Goal: Ask a question: Seek information or help from site administrators or community

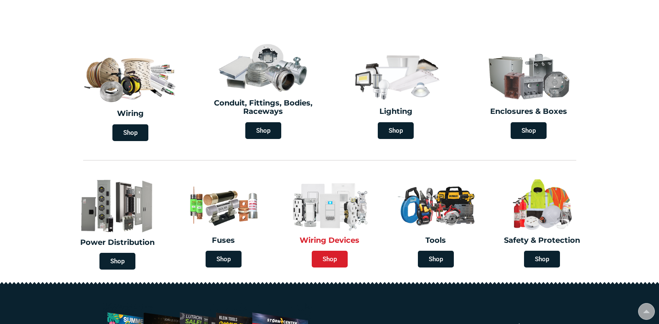
scroll to position [251, 0]
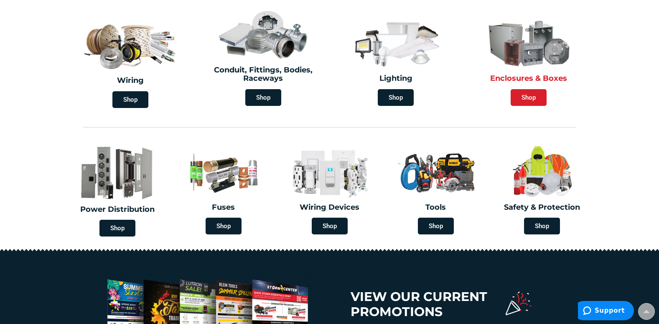
click at [522, 93] on span "Shop" at bounding box center [529, 97] width 36 height 17
type input "[PERSON_NAME][GEOGRAPHIC_DATA][US_STATE], [GEOGRAPHIC_DATA]"
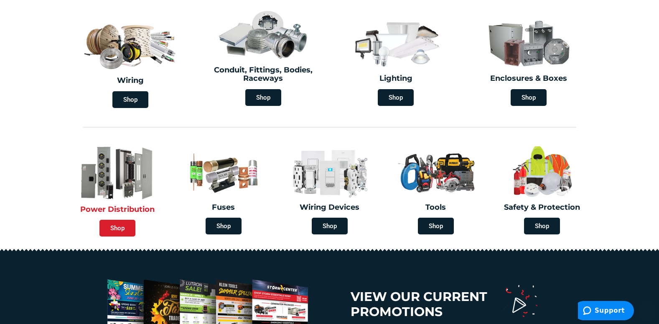
scroll to position [251, 0]
click at [114, 224] on span "Shop" at bounding box center [118, 228] width 36 height 17
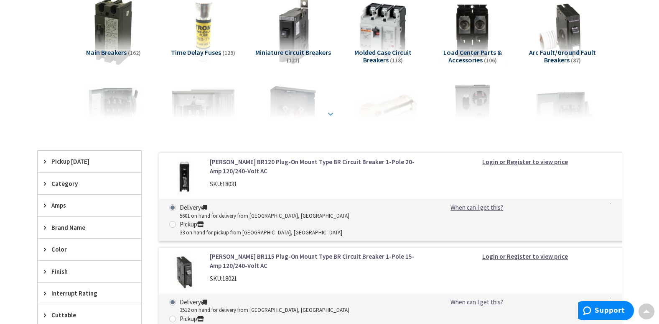
scroll to position [167, 0]
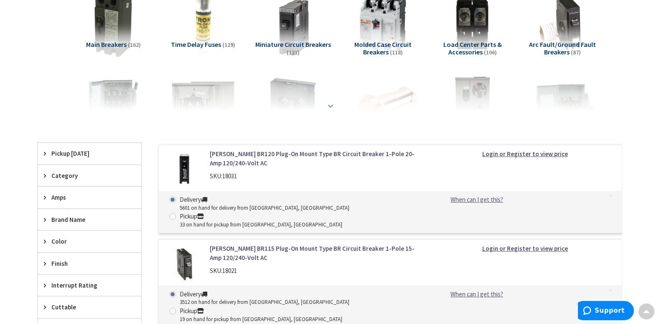
click at [330, 105] on strong at bounding box center [331, 105] width 10 height 9
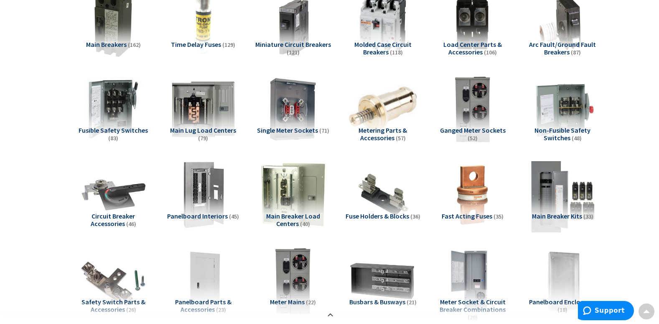
click at [549, 209] on img at bounding box center [563, 195] width 76 height 76
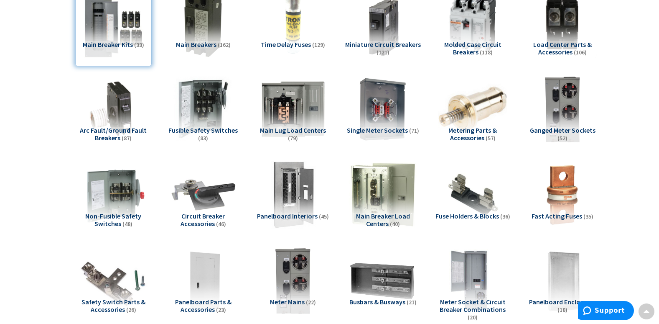
scroll to position [945, 0]
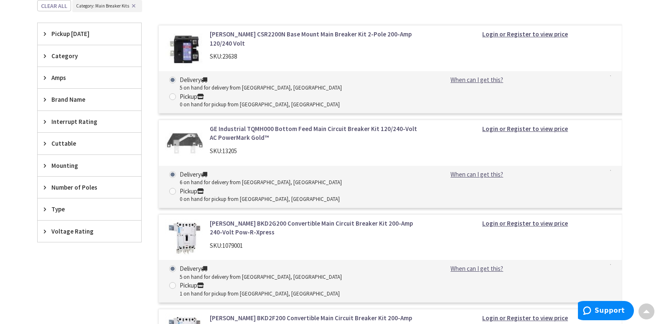
click at [70, 74] on span "Amps" at bounding box center [85, 77] width 68 height 9
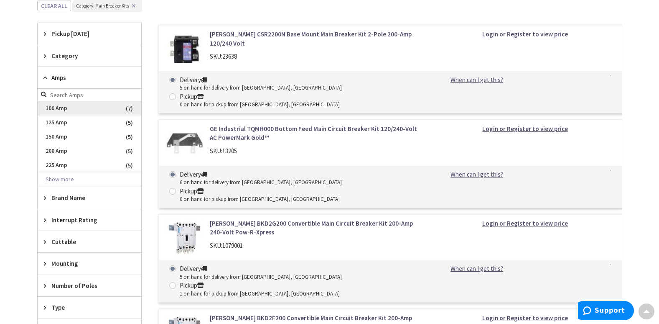
click at [64, 104] on span "100 Amp" at bounding box center [90, 108] width 104 height 14
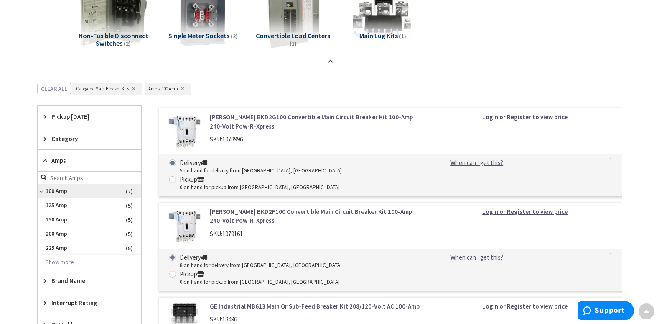
scroll to position [432, 0]
click at [89, 140] on span "Category" at bounding box center [85, 139] width 68 height 9
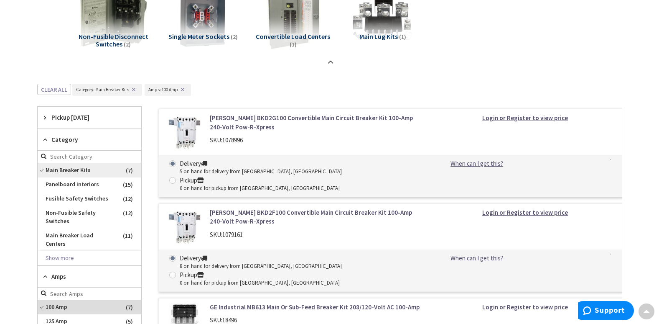
click at [100, 163] on span "Main Breaker Kits" at bounding box center [90, 170] width 104 height 14
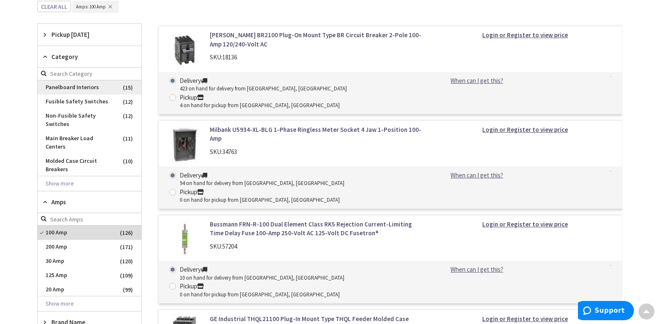
scroll to position [516, 0]
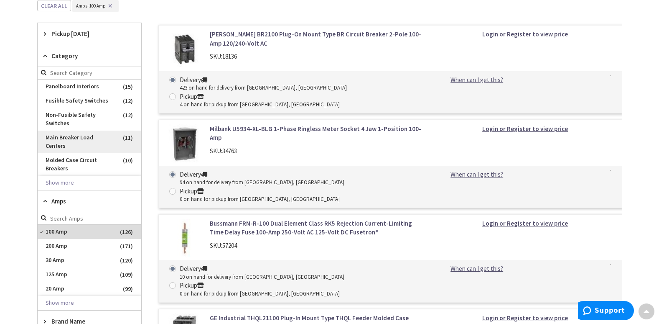
click at [87, 137] on span "Main Breaker Load Centers" at bounding box center [90, 141] width 104 height 23
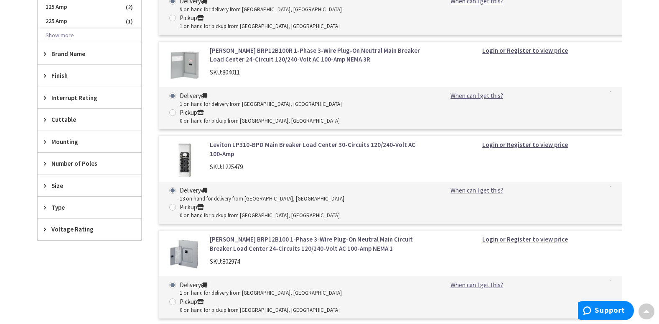
scroll to position [809, 0]
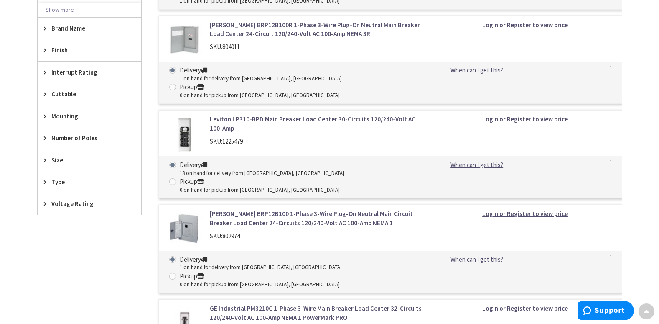
click at [303, 209] on link "Eaton BRP12B100 1-Phase 3-Wire Plug-On Neutral Main Circuit Breaker Load Center…" at bounding box center [316, 218] width 213 height 18
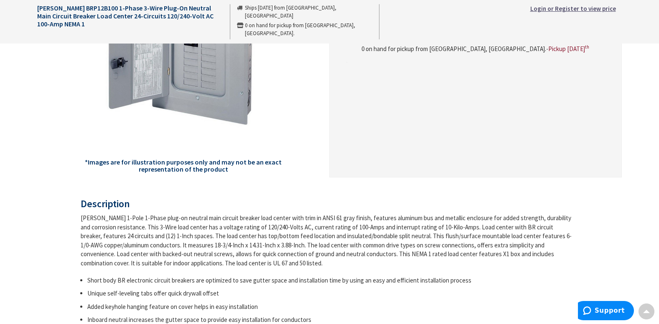
scroll to position [84, 0]
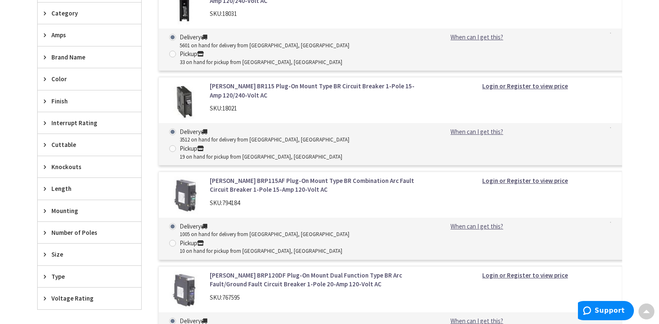
scroll to position [376, 0]
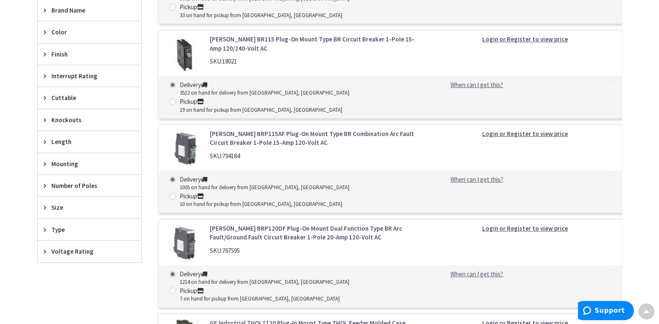
click at [82, 202] on div "Size" at bounding box center [90, 207] width 104 height 21
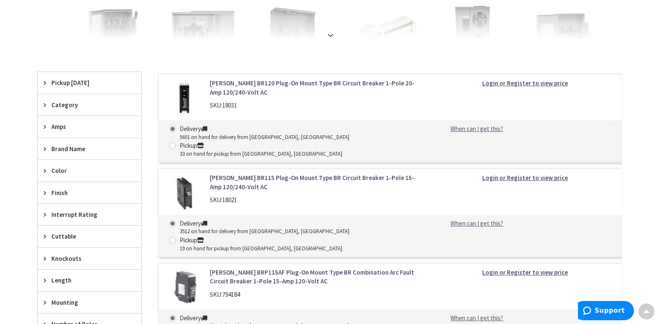
scroll to position [125, 0]
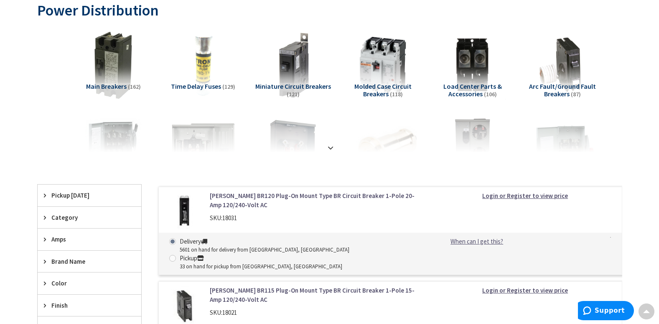
click at [86, 232] on div "Amps" at bounding box center [90, 238] width 104 height 21
click at [112, 281] on span "100 Amp" at bounding box center [90, 284] width 104 height 14
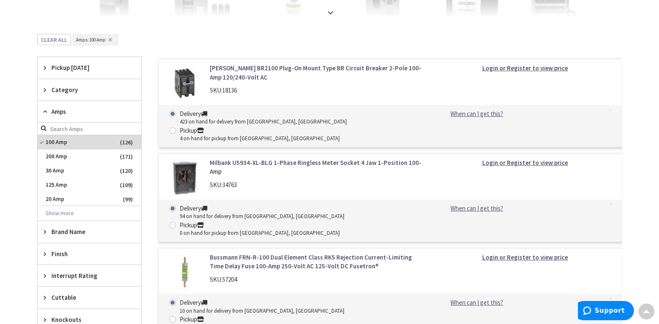
scroll to position [293, 0]
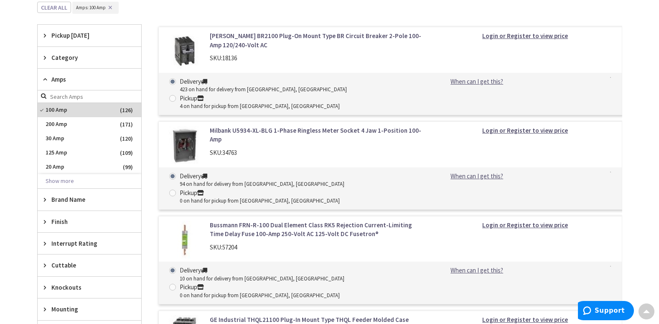
click at [77, 200] on span "Brand Name" at bounding box center [85, 199] width 68 height 9
click at [88, 51] on div "Category" at bounding box center [90, 57] width 104 height 21
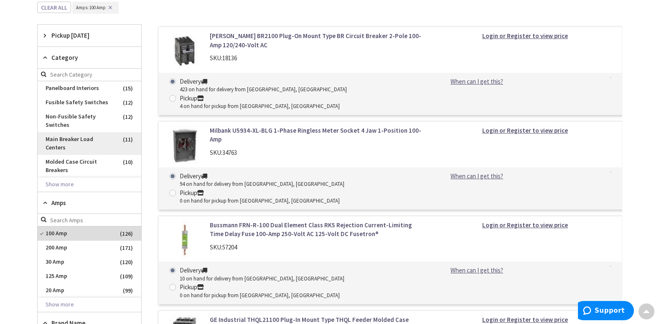
click at [96, 137] on span "Main Breaker Load Centers" at bounding box center [90, 143] width 104 height 23
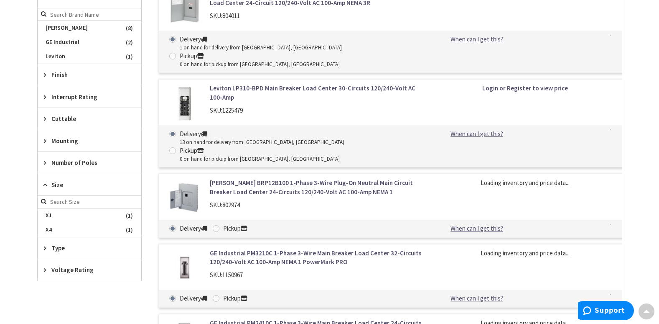
scroll to position [627, 0]
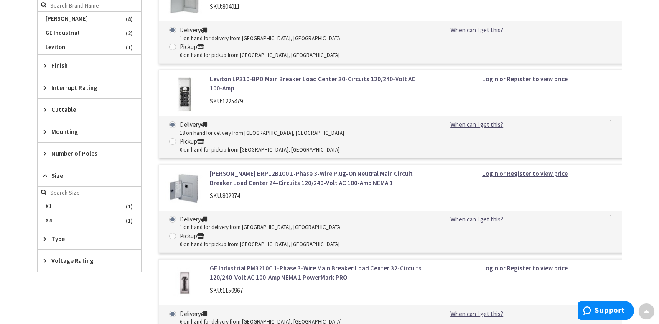
click at [93, 234] on span "Type" at bounding box center [85, 238] width 68 height 9
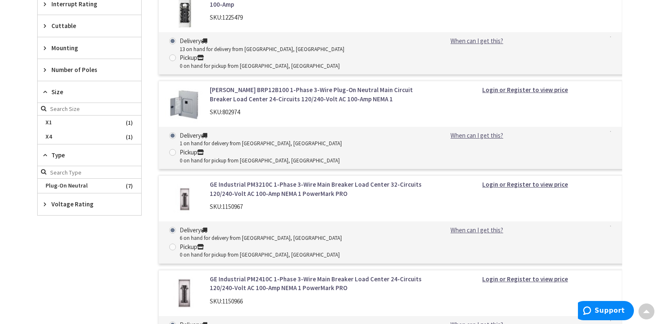
scroll to position [669, 0]
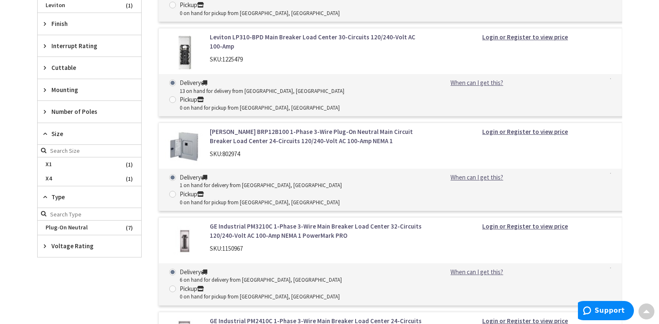
click at [75, 129] on span "Size" at bounding box center [85, 133] width 68 height 9
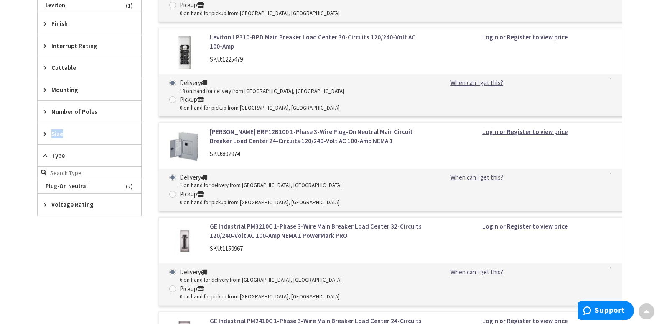
click at [67, 129] on span "Size" at bounding box center [85, 133] width 68 height 9
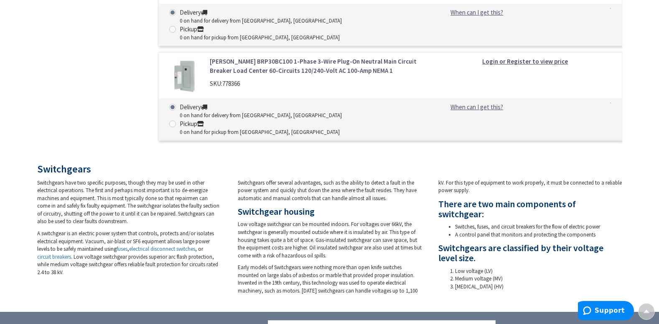
scroll to position [1170, 0]
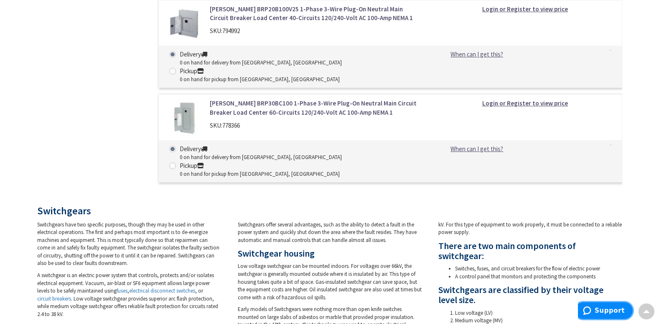
click at [620, 309] on span "Support" at bounding box center [610, 310] width 30 height 8
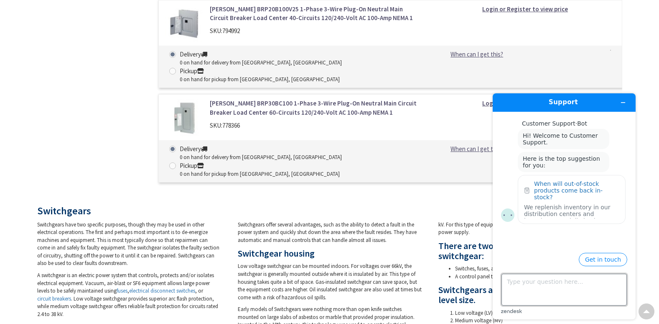
click at [548, 281] on textarea "Type your question here..." at bounding box center [564, 289] width 125 height 32
type textarea "Looking for a 100 amp breaker box (14 spaces min) that is only 12 inches wide"
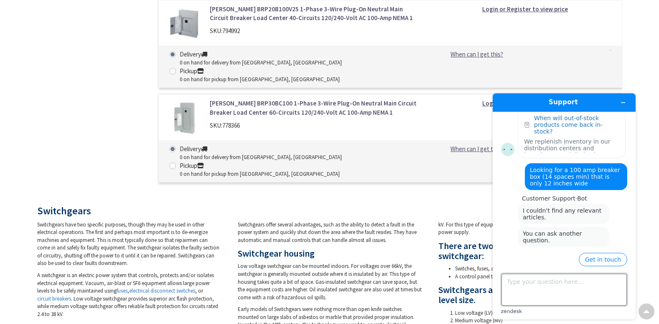
scroll to position [82, 0]
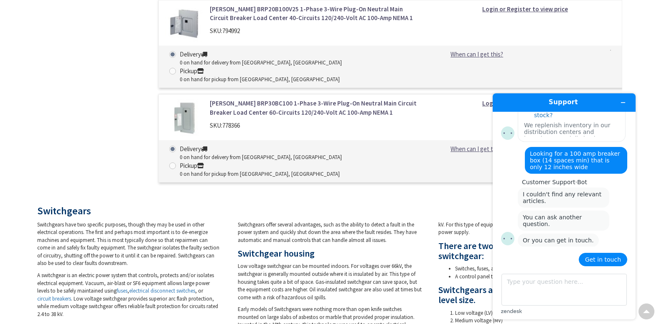
click at [610, 259] on button "Get in touch" at bounding box center [603, 259] width 49 height 13
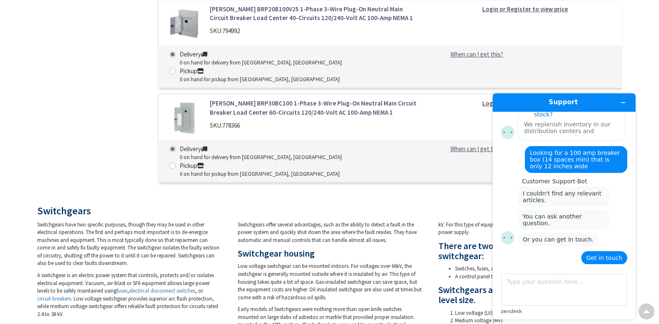
scroll to position [155, 0]
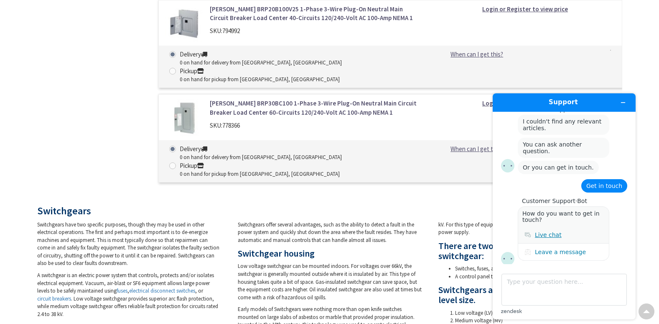
click at [540, 231] on div "Live chat" at bounding box center [548, 234] width 27 height 7
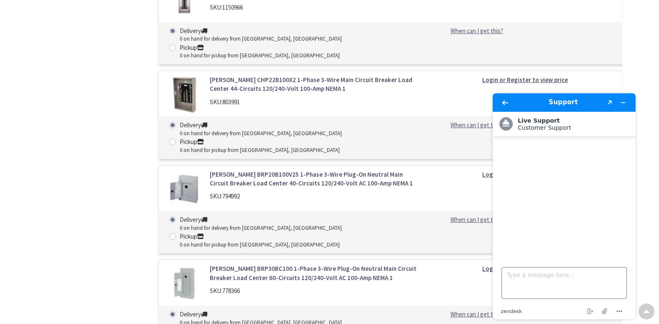
scroll to position [1002, 0]
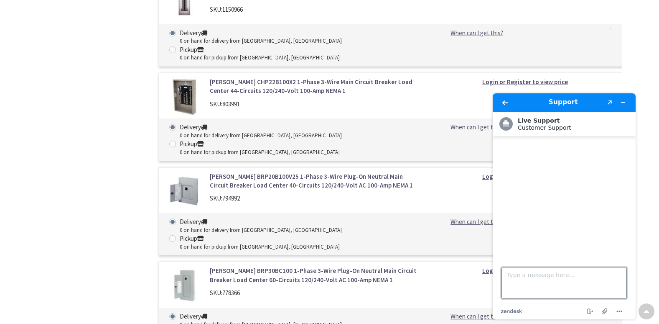
click at [569, 278] on textarea "Type a message here..." at bounding box center [564, 283] width 125 height 32
type textarea "looking for a 100 amp main breaker box 12 inches wide or less. 14 spaces min"
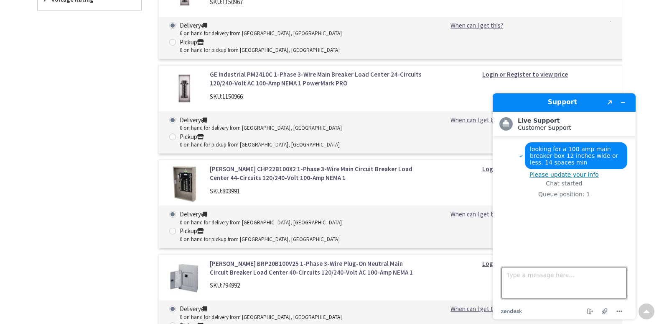
scroll to position [919, 0]
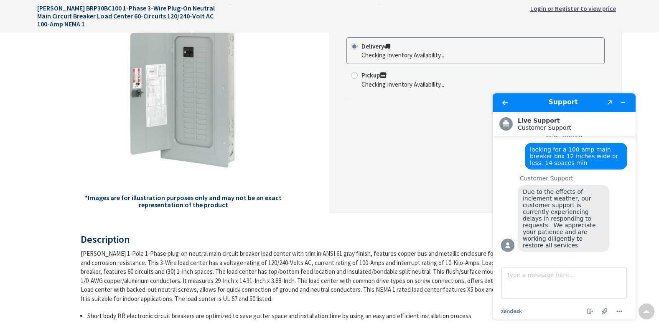
scroll to position [125, 0]
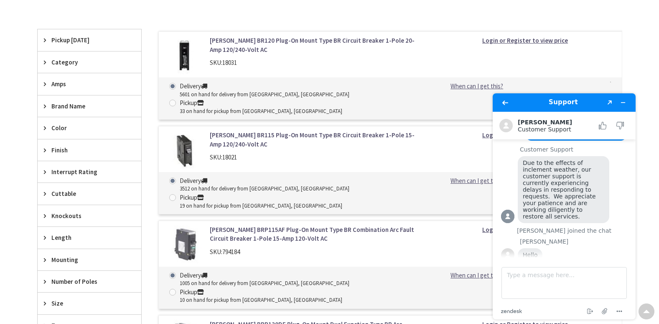
scroll to position [152, 0]
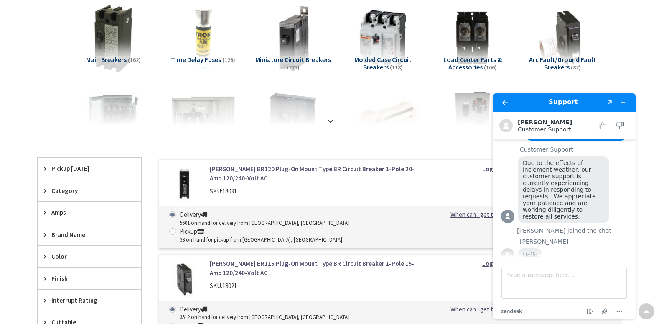
click at [79, 190] on span "Category" at bounding box center [85, 190] width 68 height 9
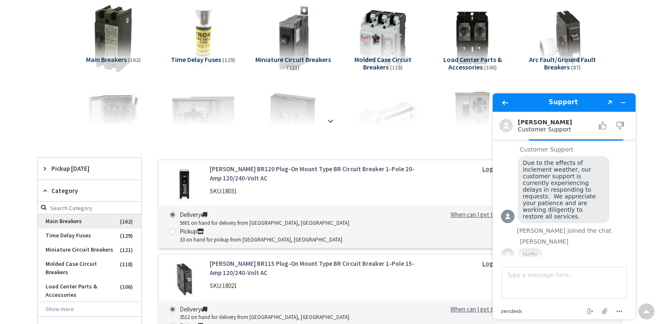
click at [83, 223] on span "Main Breakers" at bounding box center [90, 221] width 104 height 14
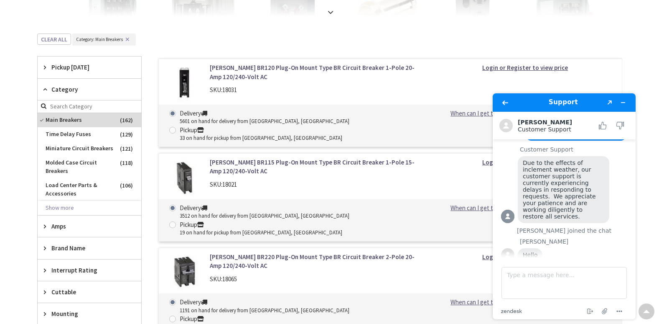
scroll to position [278, 0]
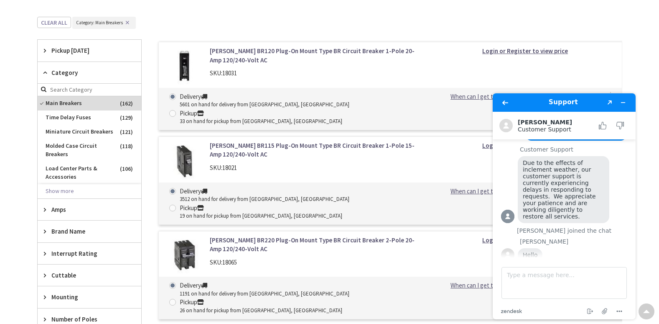
click at [84, 205] on span "Amps" at bounding box center [85, 209] width 68 height 9
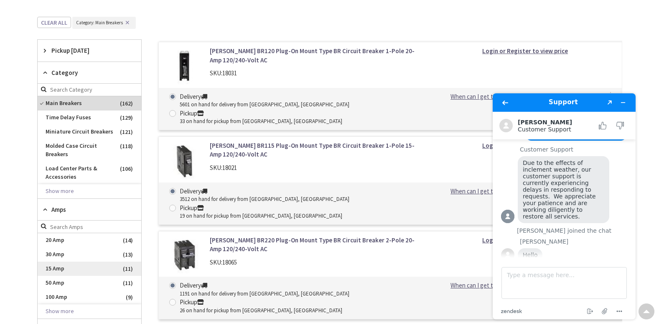
scroll to position [319, 0]
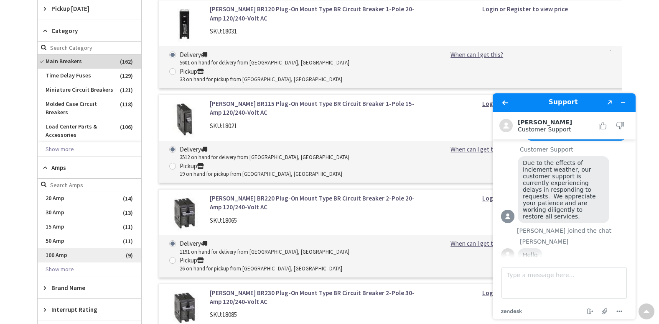
click at [69, 257] on span "100 Amp" at bounding box center [90, 255] width 104 height 14
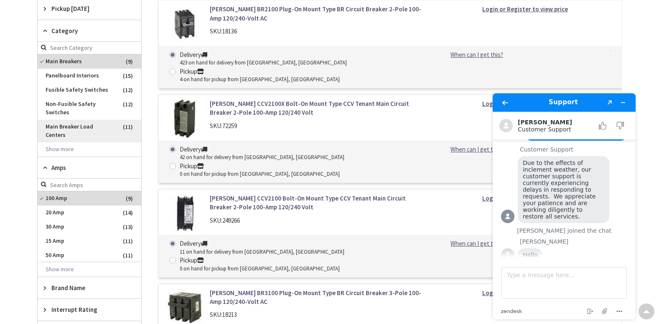
click at [74, 125] on span "Main Breaker Load Centers" at bounding box center [90, 131] width 104 height 23
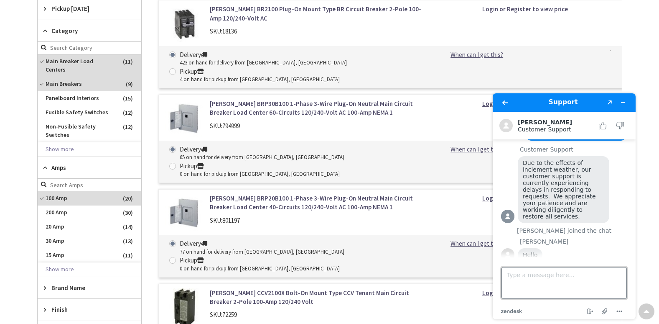
click at [517, 275] on textarea "Type a message here..." at bounding box center [564, 283] width 125 height 32
type textarea "hi"
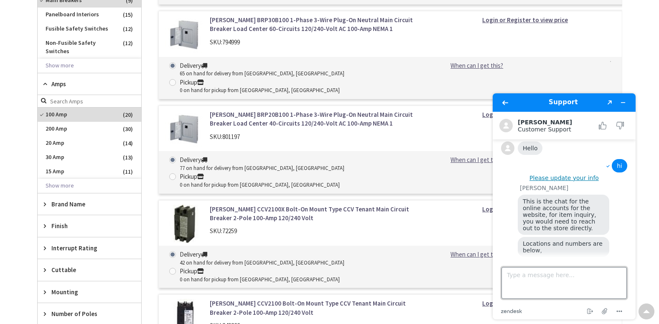
scroll to position [171, 0]
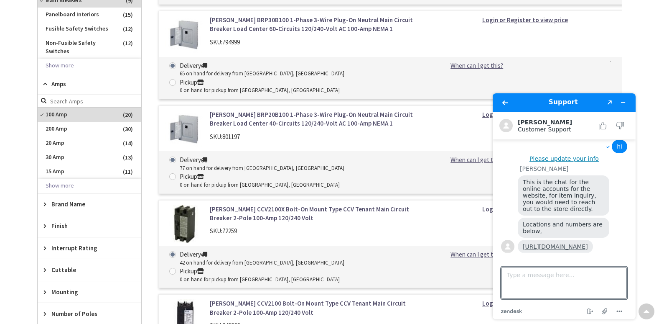
click at [559, 243] on link "[URL][DOMAIN_NAME]" at bounding box center [555, 246] width 65 height 7
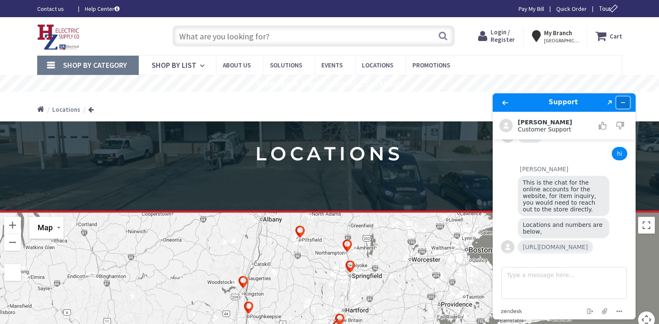
click at [627, 97] on button "Minimize widget" at bounding box center [623, 103] width 13 height 12
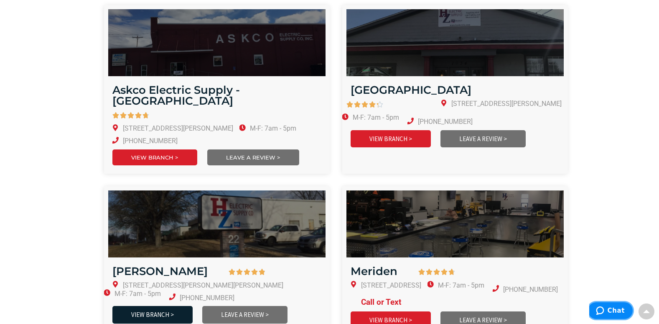
scroll to position [376, 0]
